Goal: Navigation & Orientation: Find specific page/section

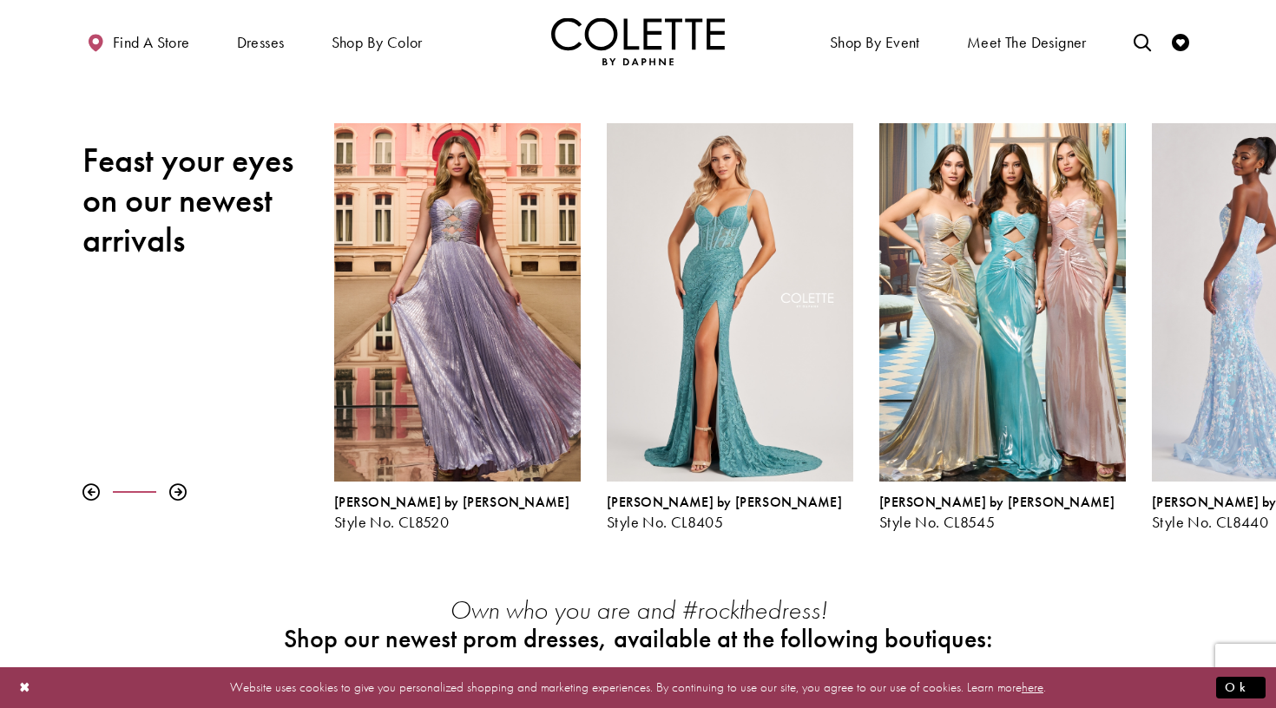
scroll to position [189, 0]
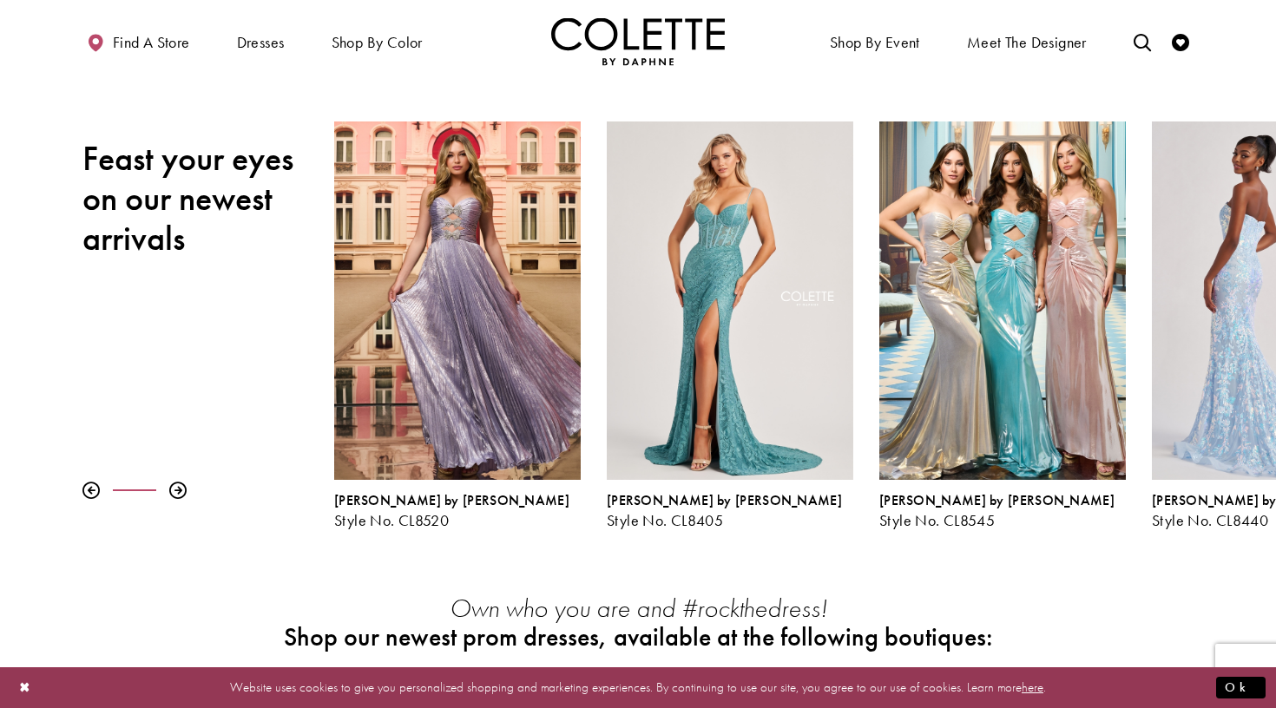
click at [1201, 364] on div "Visit Colette by Daphne Style No. CL8440 Page" at bounding box center [1275, 301] width 247 height 359
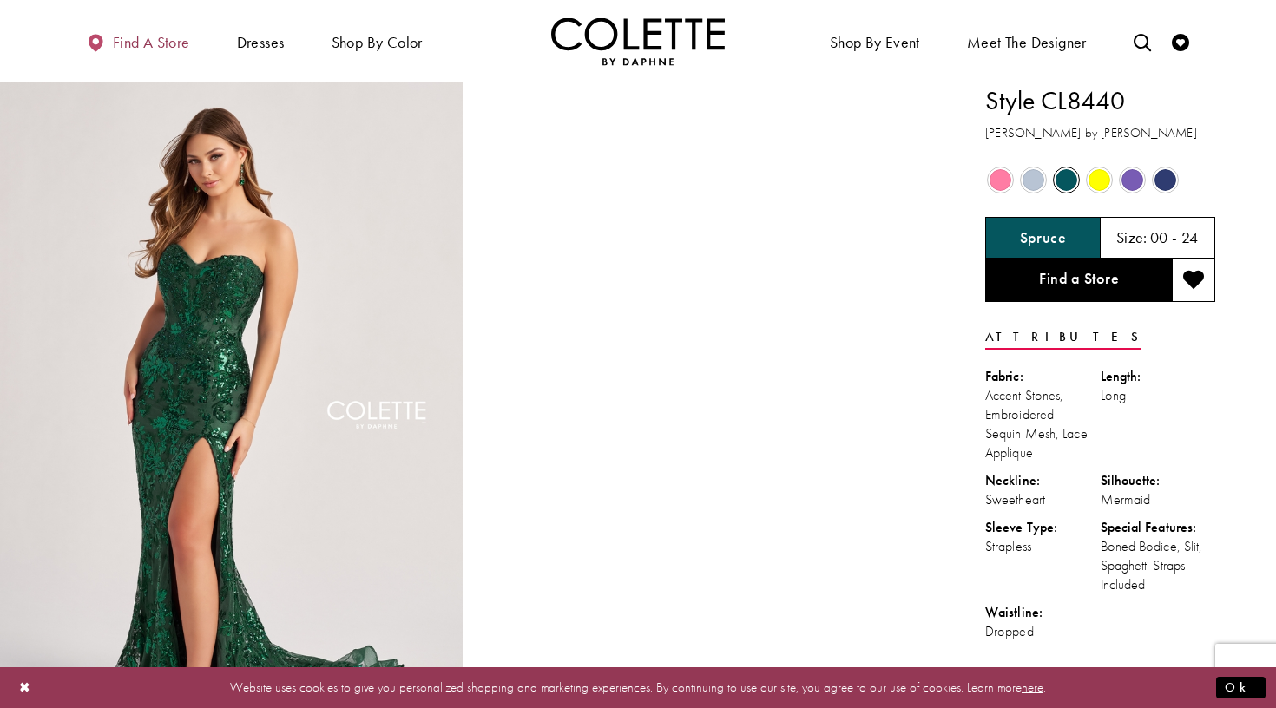
click at [129, 42] on span "Find a store" at bounding box center [151, 42] width 77 height 17
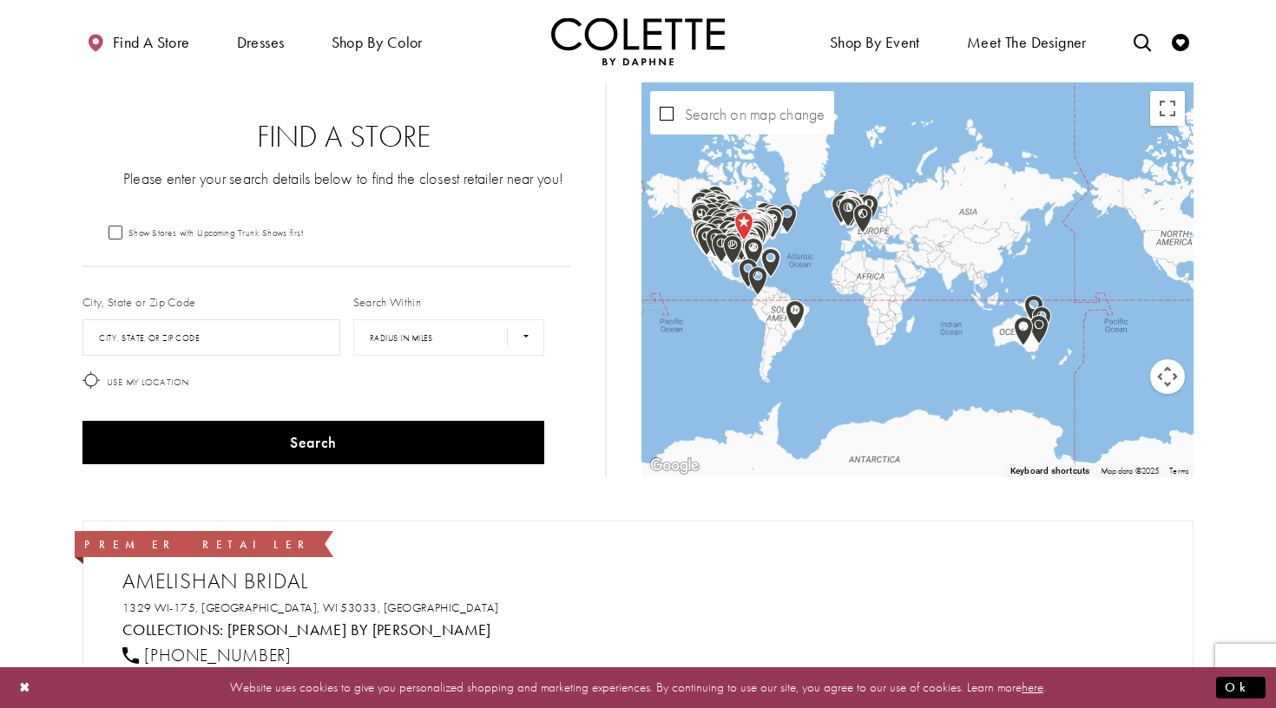
drag, startPoint x: 1111, startPoint y: 239, endPoint x: 914, endPoint y: 238, distance: 197.1
click at [914, 238] on div "Map with store locations" at bounding box center [918, 279] width 552 height 395
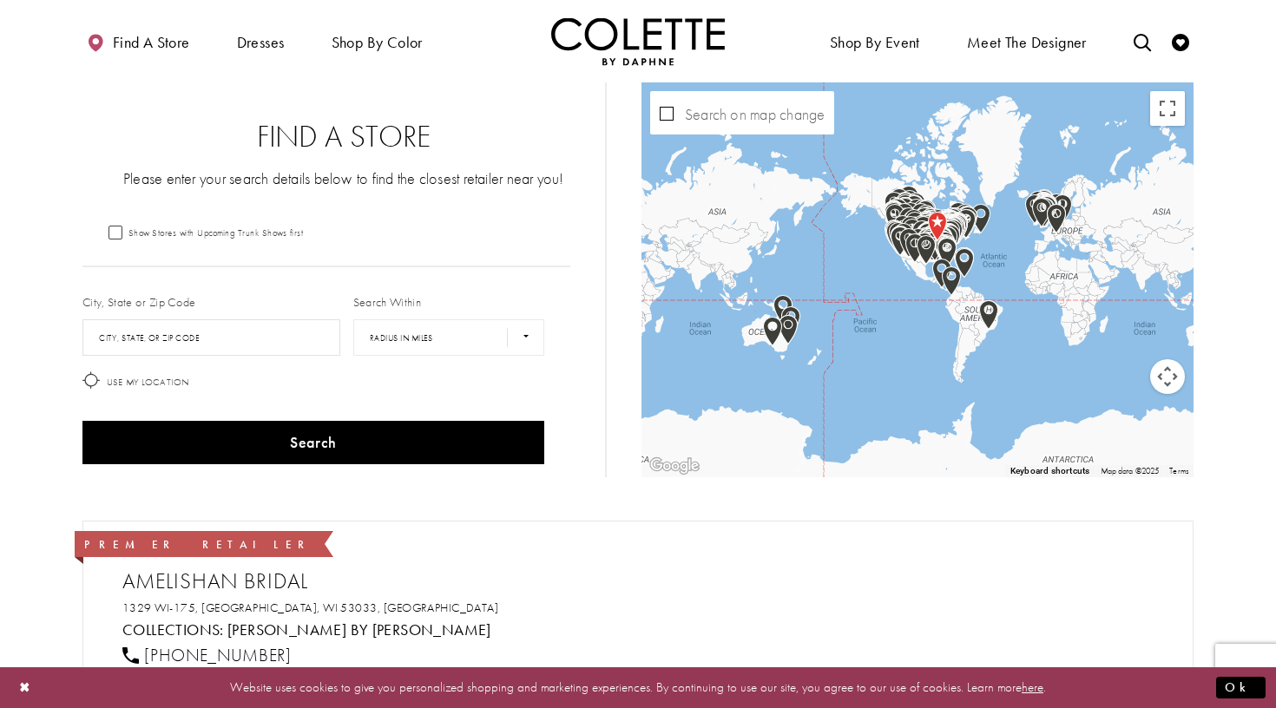
click at [722, 89] on div "Map with store locations" at bounding box center [918, 279] width 552 height 395
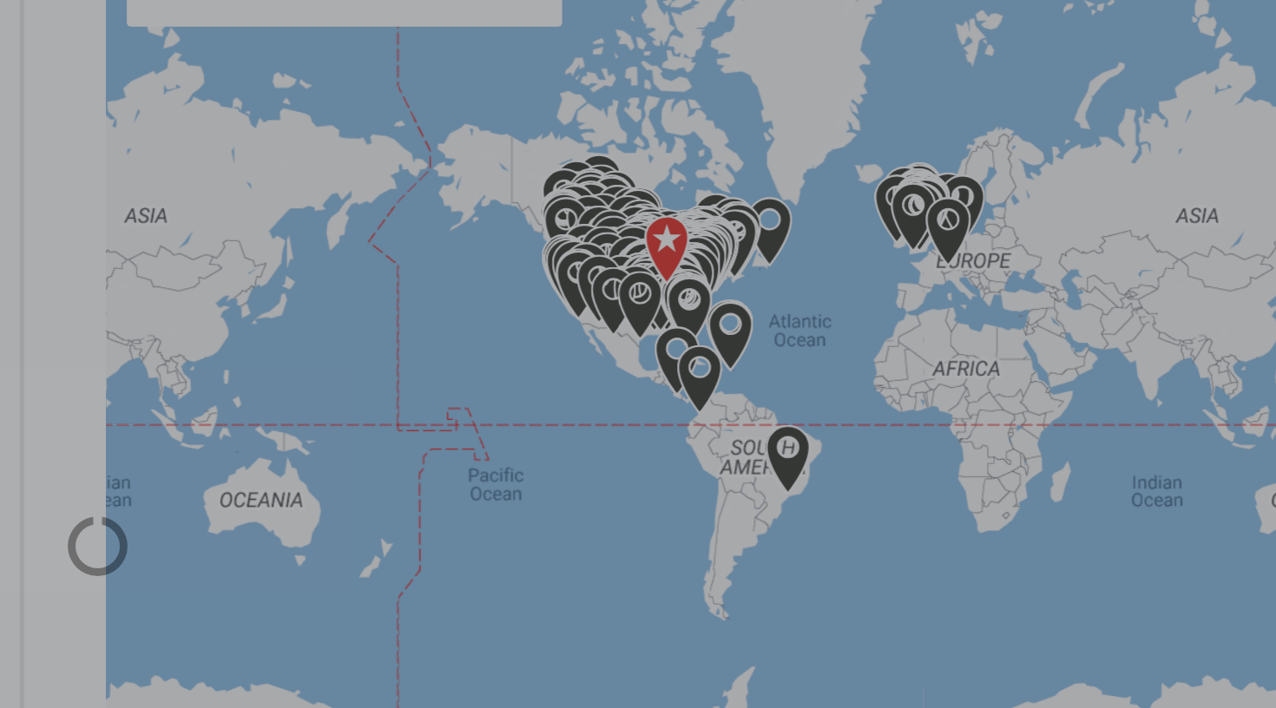
drag, startPoint x: 478, startPoint y: 102, endPoint x: 413, endPoint y: 107, distance: 64.5
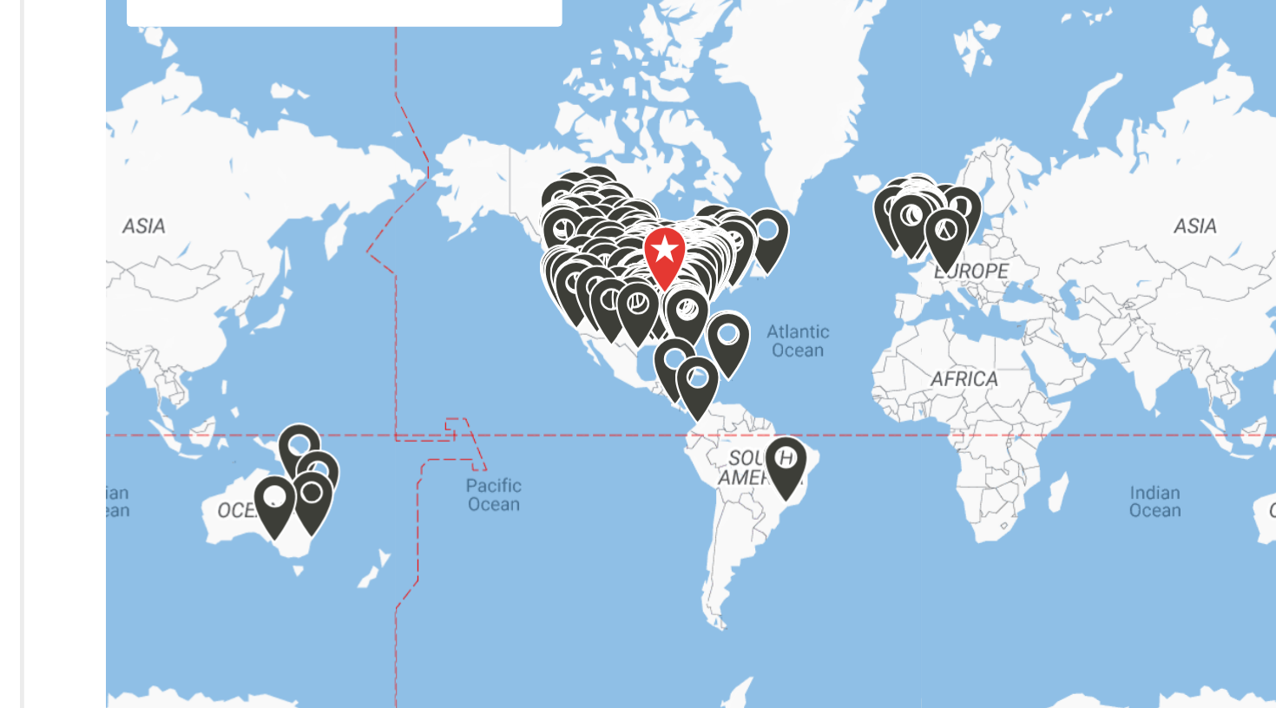
click at [987, 211] on img "Map with store locations" at bounding box center [996, 226] width 19 height 30
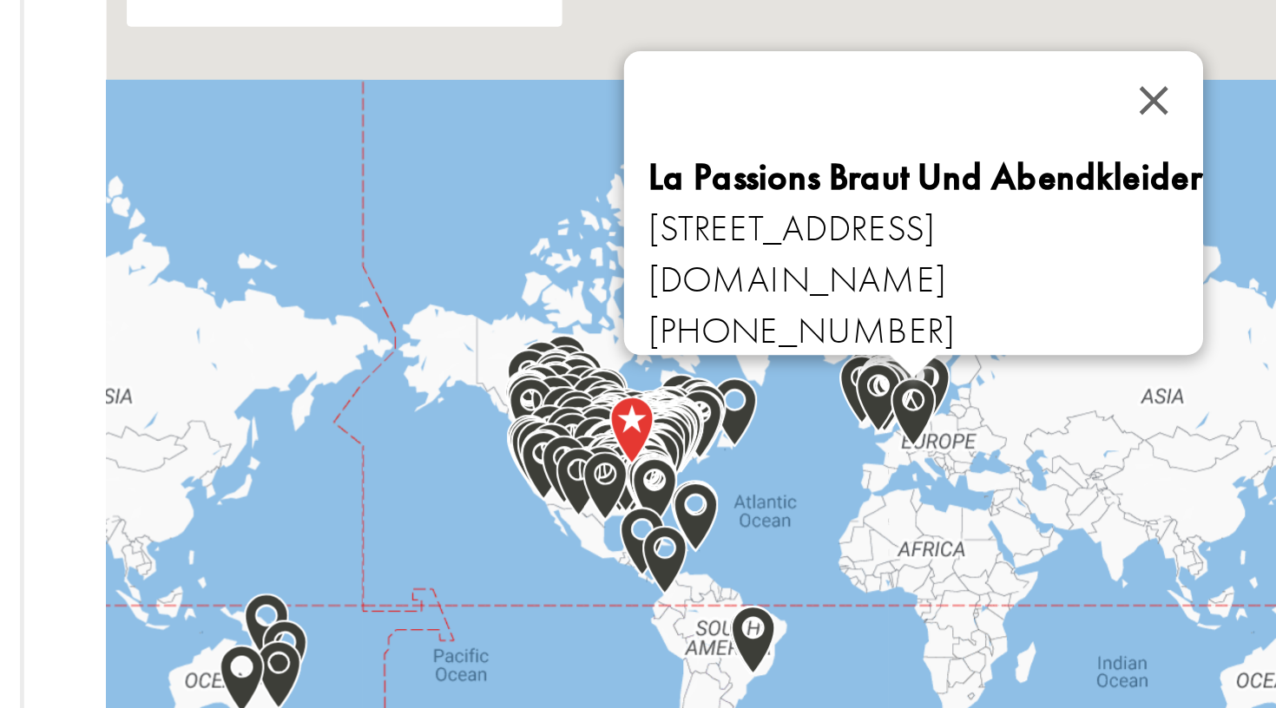
click at [973, 283] on img "Map with store locations" at bounding box center [982, 298] width 19 height 30
click at [871, 187] on div "La Passions Braut Und Abendkleider [STREET_ADDRESS] [DOMAIN_NAME] [PHONE_NUMBER]" at bounding box center [988, 230] width 234 height 87
click at [871, 231] on link "[DOMAIN_NAME]" at bounding box center [934, 241] width 126 height 20
